Goal: Information Seeking & Learning: Learn about a topic

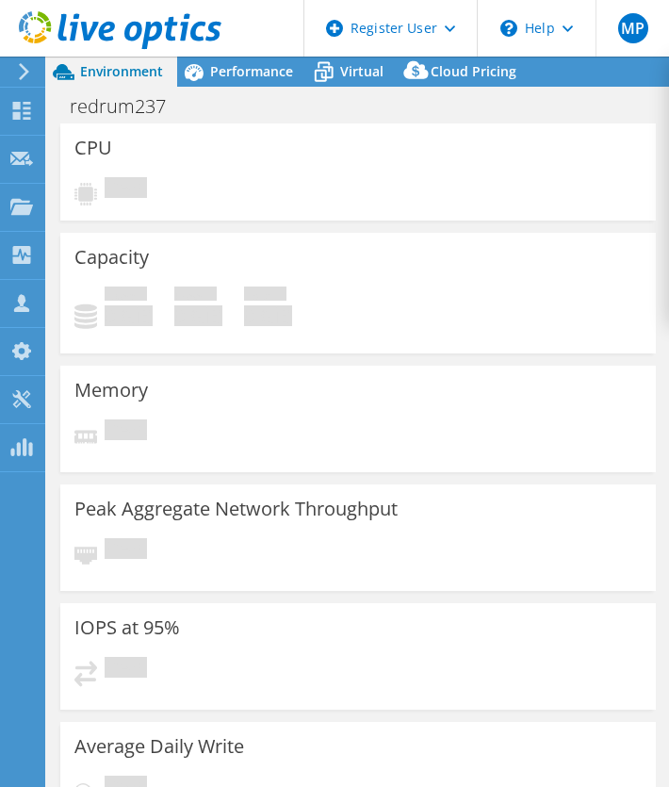
select select "USD"
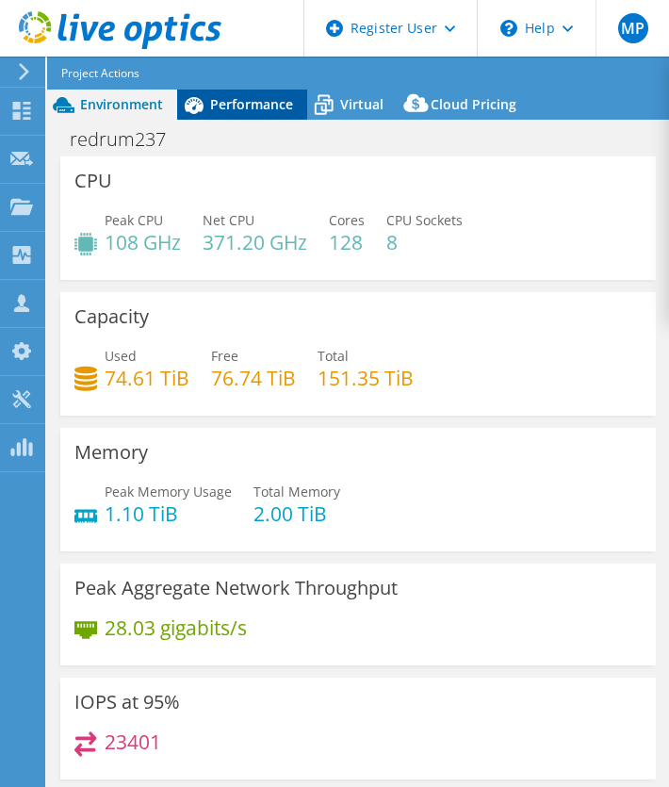
click at [237, 109] on span "Performance" at bounding box center [251, 104] width 83 height 18
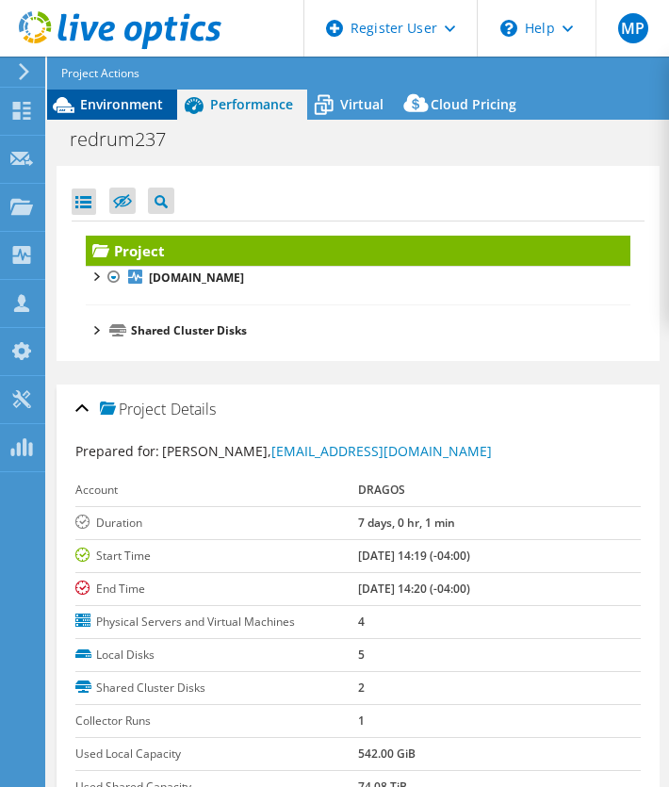
click at [97, 99] on span "Environment" at bounding box center [121, 104] width 83 height 18
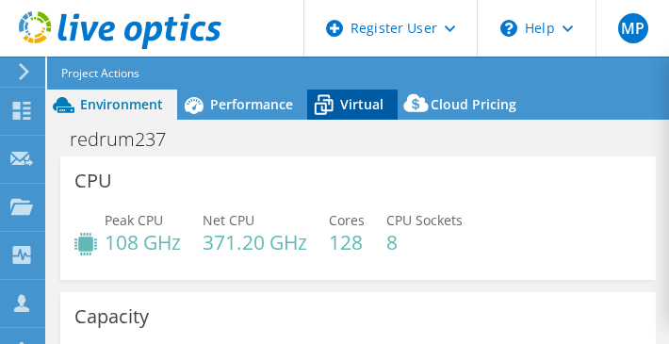
click at [362, 104] on span "Virtual" at bounding box center [361, 104] width 43 height 18
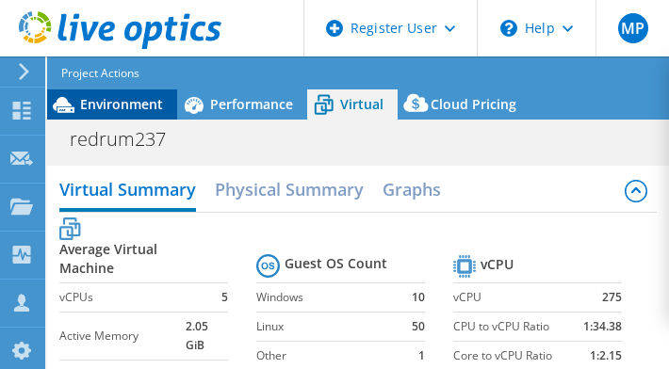
click at [124, 115] on div "Environment" at bounding box center [112, 105] width 130 height 30
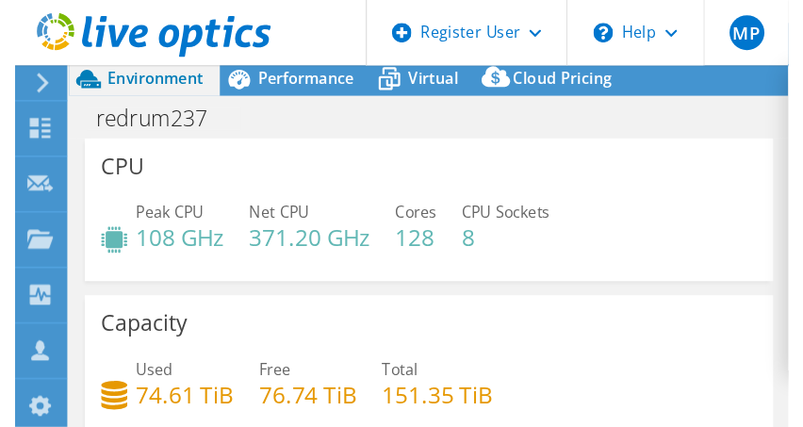
scroll to position [75, 0]
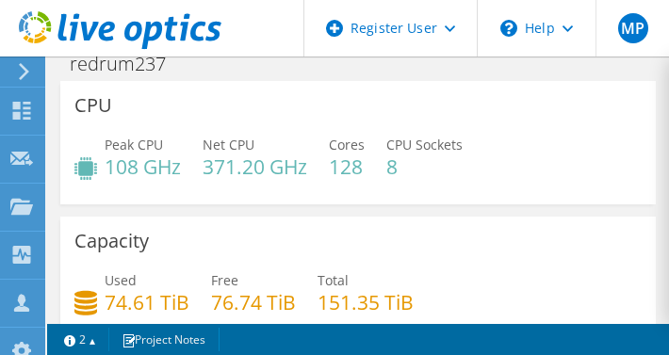
click at [274, 196] on div "Peak CPU 108 GHz Net CPU 371.20 GHz Cores 128 CPU Sockets 8" at bounding box center [357, 165] width 567 height 61
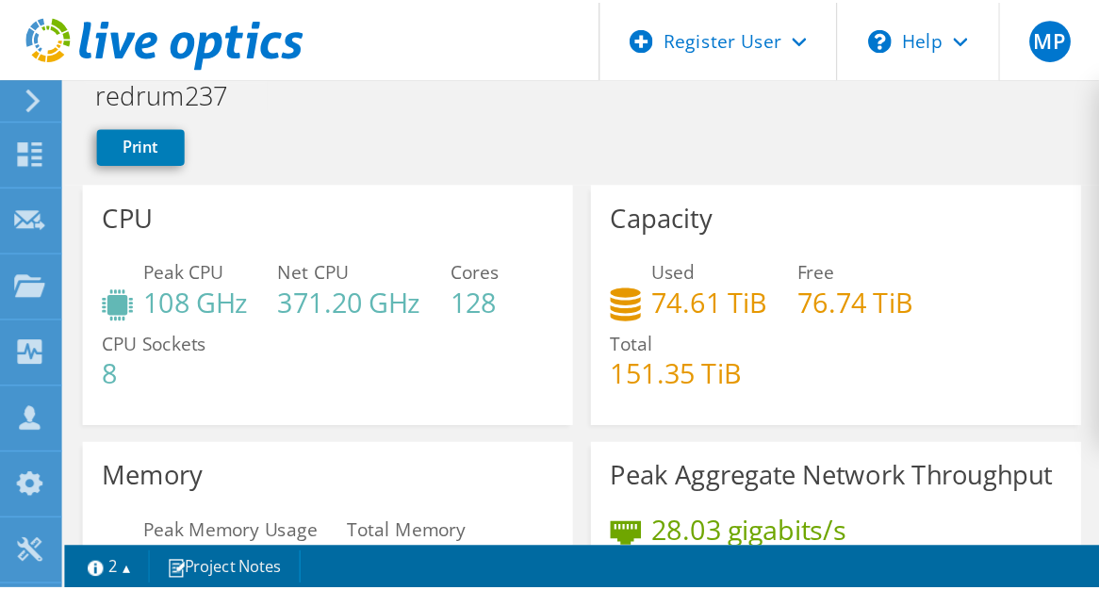
scroll to position [0, 0]
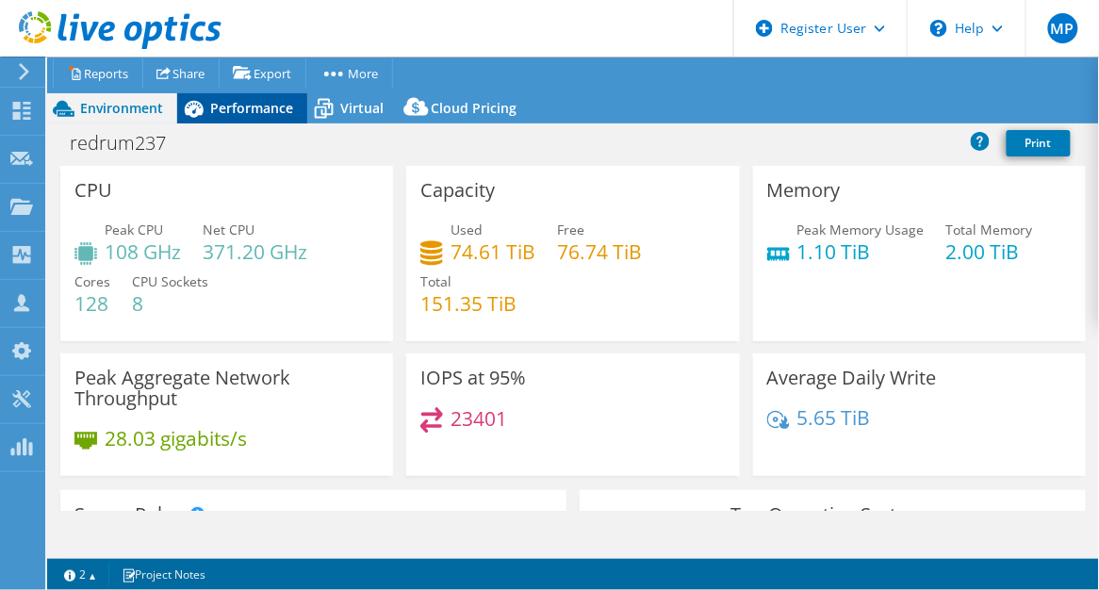
click at [278, 102] on span "Performance" at bounding box center [251, 108] width 83 height 18
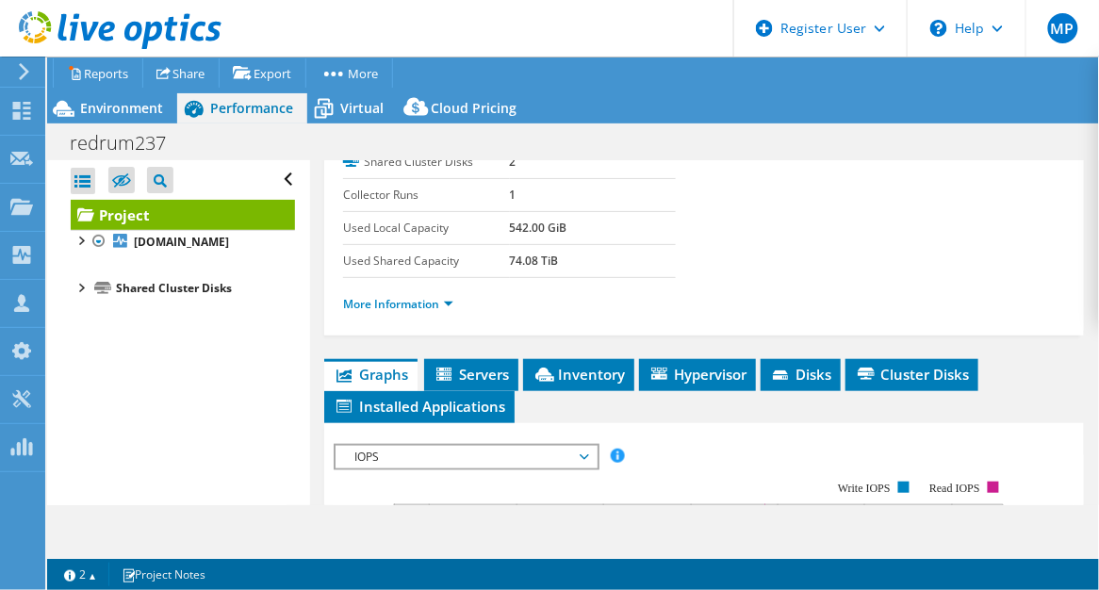
scroll to position [317, 0]
click at [613, 377] on span "Inventory" at bounding box center [578, 374] width 92 height 19
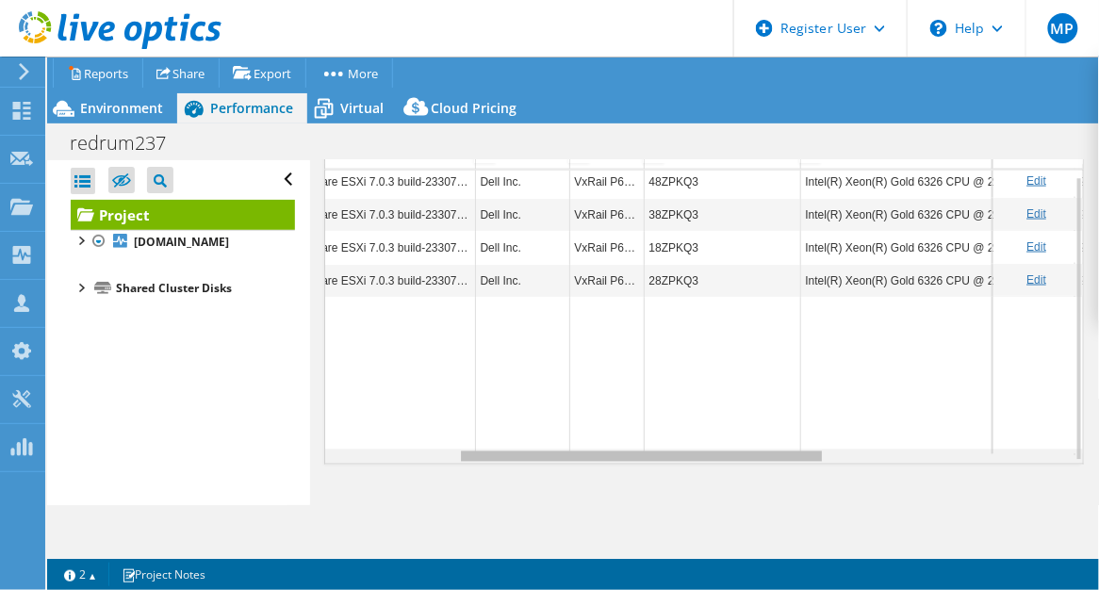
scroll to position [0, 292]
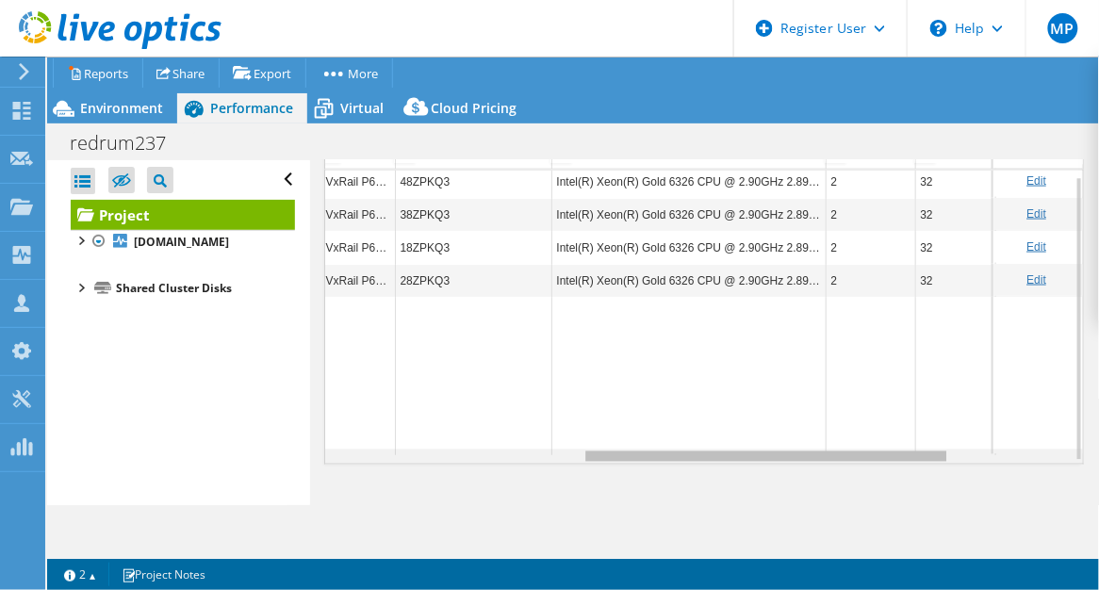
drag, startPoint x: 580, startPoint y: 459, endPoint x: 847, endPoint y: 464, distance: 267.7
click at [668, 464] on body "MP Dell User [PERSON_NAME] [PERSON_NAME][EMAIL_ADDRESS][PERSON_NAME][DOMAIN_NAM…" at bounding box center [549, 295] width 1099 height 590
